Goal: Check status: Check status

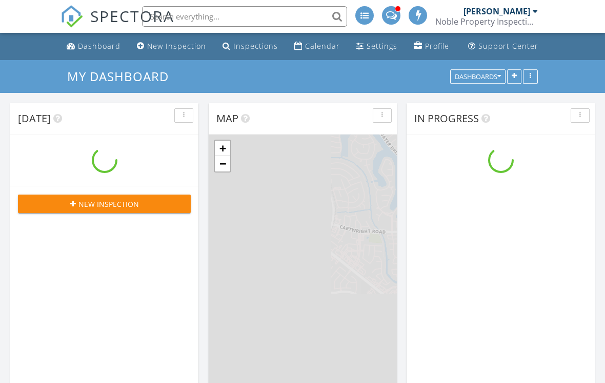
scroll to position [831, 606]
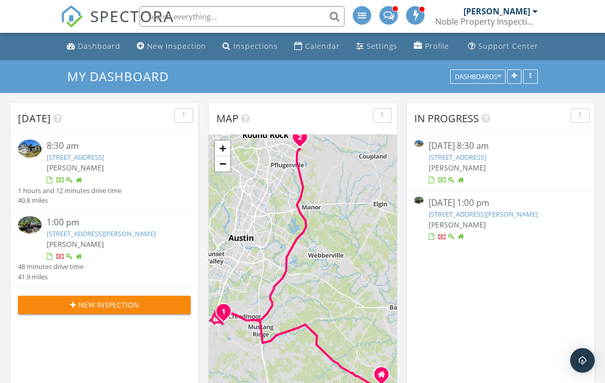
click at [486, 160] on link "[STREET_ADDRESS]" at bounding box center [457, 156] width 57 height 9
click at [486, 156] on link "255 Flowering Senna Dr , Buda, TX 78610" at bounding box center [457, 156] width 57 height 9
click at [104, 154] on link "255 Flowering Senna Dr , Buda, TX 78610" at bounding box center [75, 156] width 57 height 9
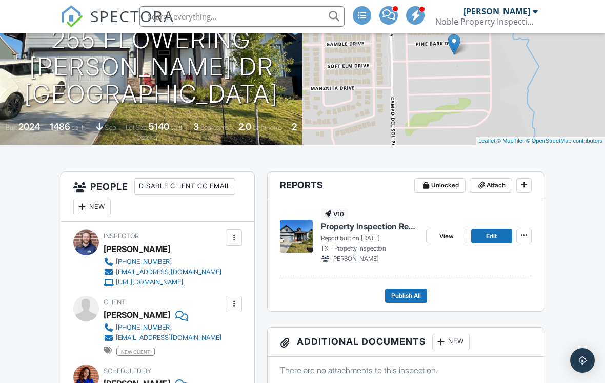
scroll to position [129, 0]
click at [435, 237] on link "View" at bounding box center [446, 236] width 41 height 14
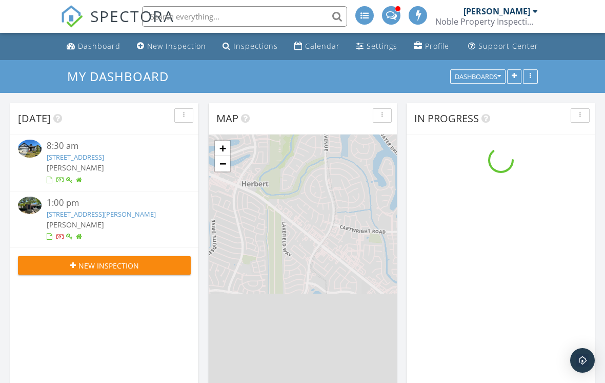
scroll to position [831, 606]
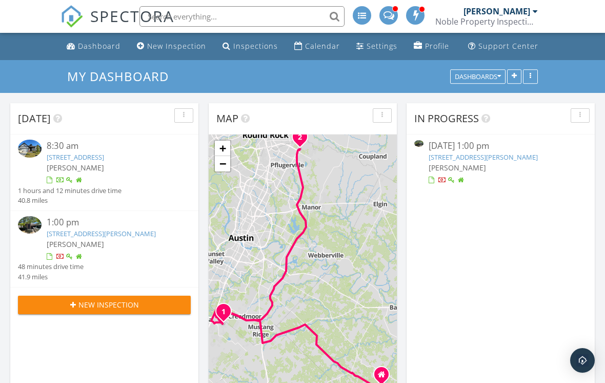
click at [110, 229] on link "[STREET_ADDRESS][PERSON_NAME]" at bounding box center [101, 233] width 109 height 9
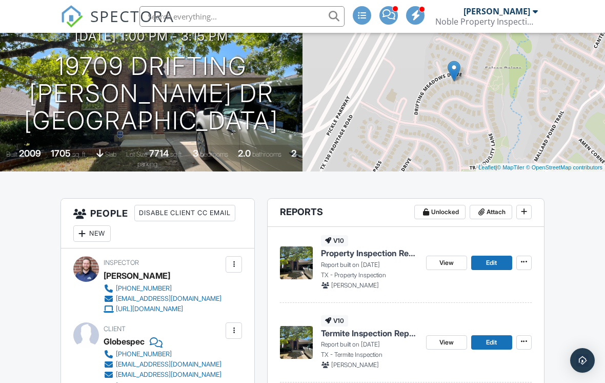
scroll to position [142, 0]
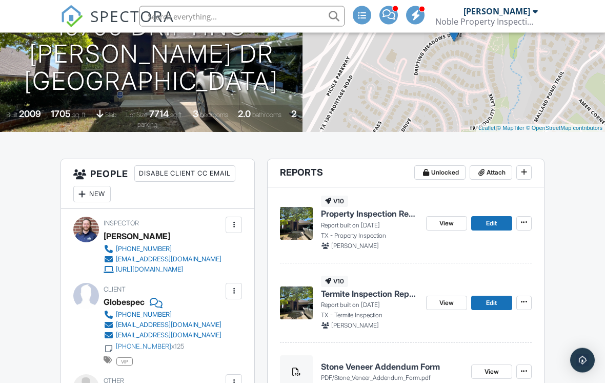
click at [442, 220] on span "View" at bounding box center [447, 223] width 14 height 10
